Goal: Task Accomplishment & Management: Manage account settings

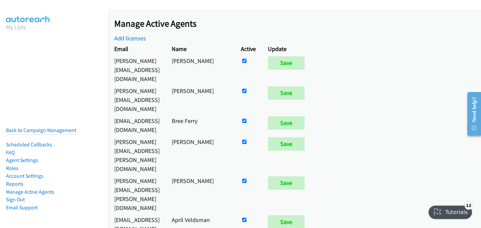
click at [246, 89] on input "checkbox" at bounding box center [244, 91] width 4 height 4
checkbox input "false"
click at [305, 86] on input "Save" at bounding box center [286, 92] width 37 height 13
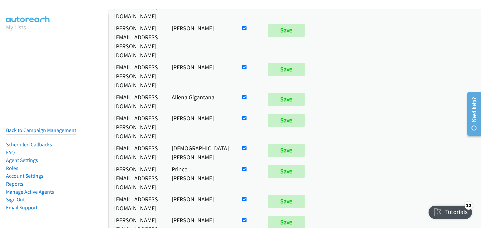
scroll to position [3635, 0]
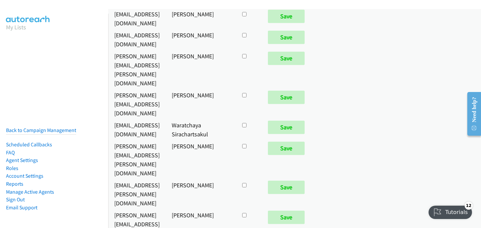
checkbox input "true"
